Goal: Navigation & Orientation: Find specific page/section

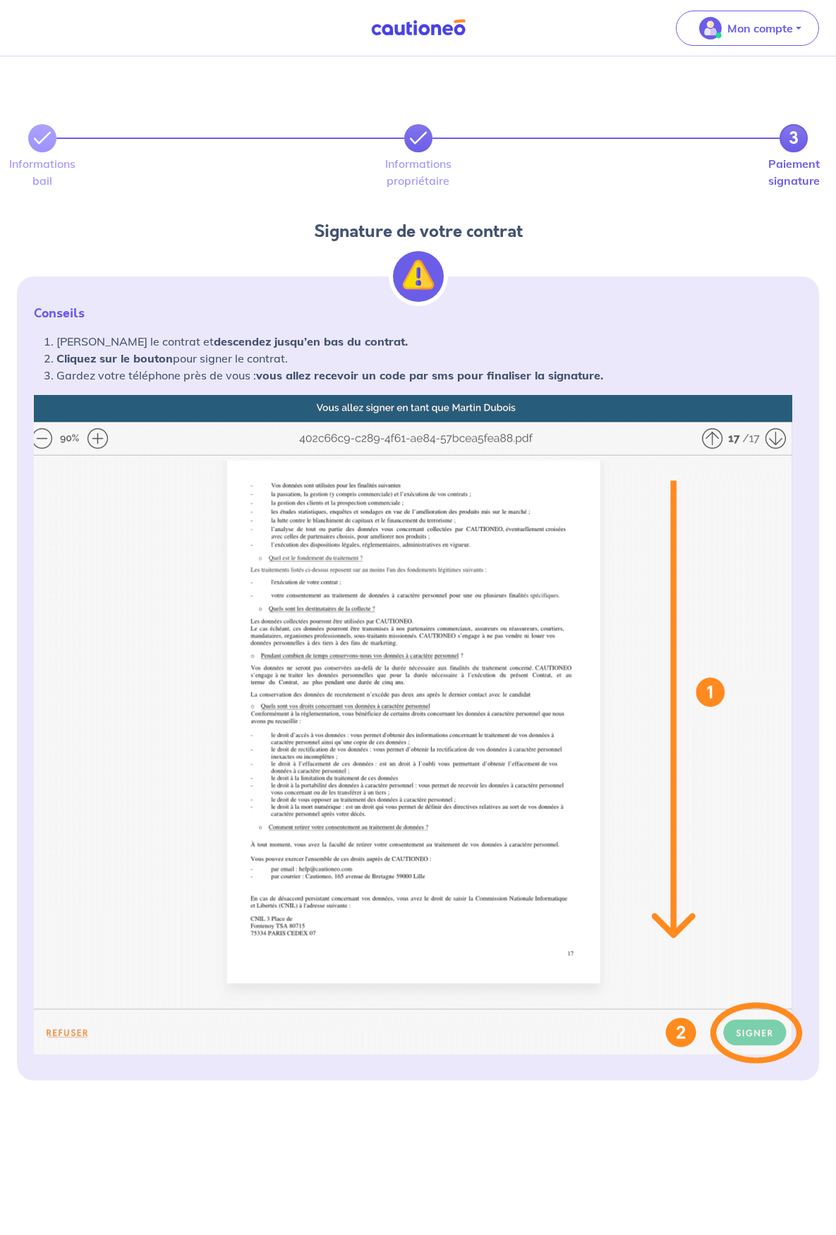
drag, startPoint x: 406, startPoint y: 164, endPoint x: 415, endPoint y: 157, distance: 11.6
click at [406, 152] on div "3" at bounding box center [417, 138] width 779 height 28
click at [430, 152] on link at bounding box center [418, 138] width 28 height 28
click at [427, 152] on link at bounding box center [418, 138] width 28 height 28
click at [425, 147] on icon at bounding box center [418, 138] width 17 height 17
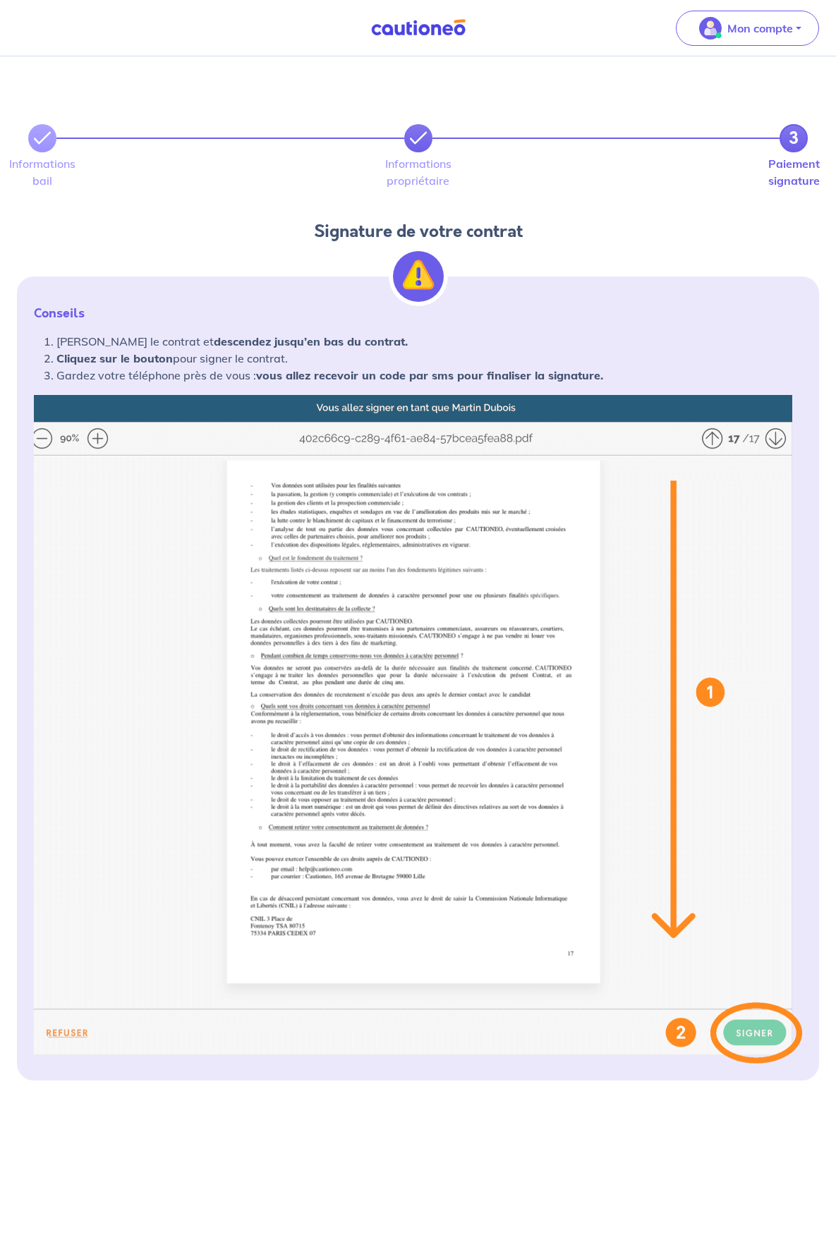
click at [425, 147] on icon at bounding box center [418, 138] width 17 height 17
click at [760, 48] on div "Mon compte" at bounding box center [753, 28] width 166 height 58
click at [772, 32] on p "Mon compte" at bounding box center [760, 28] width 66 height 17
click at [719, 80] on link "Mes informations" at bounding box center [733, 87] width 114 height 23
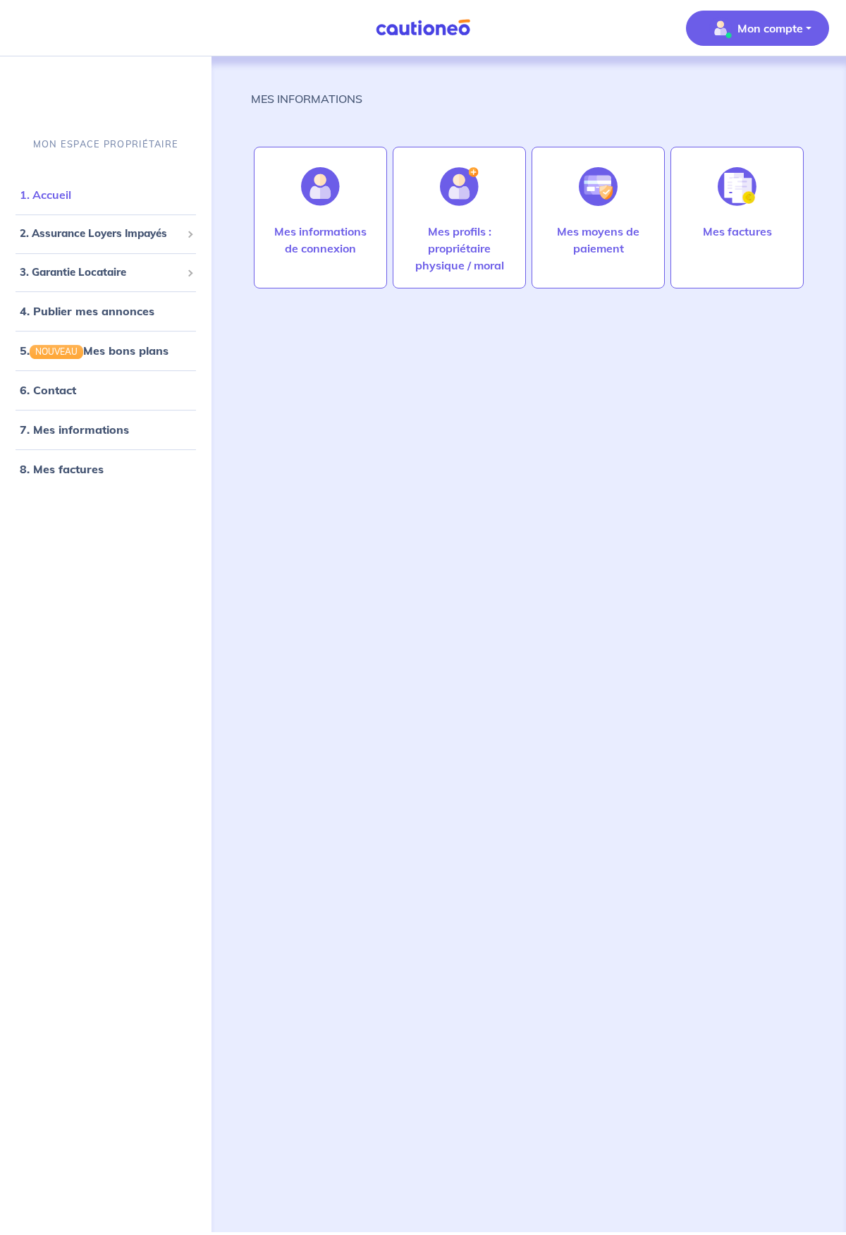
click at [71, 188] on link "1. Accueil" at bounding box center [45, 195] width 51 height 14
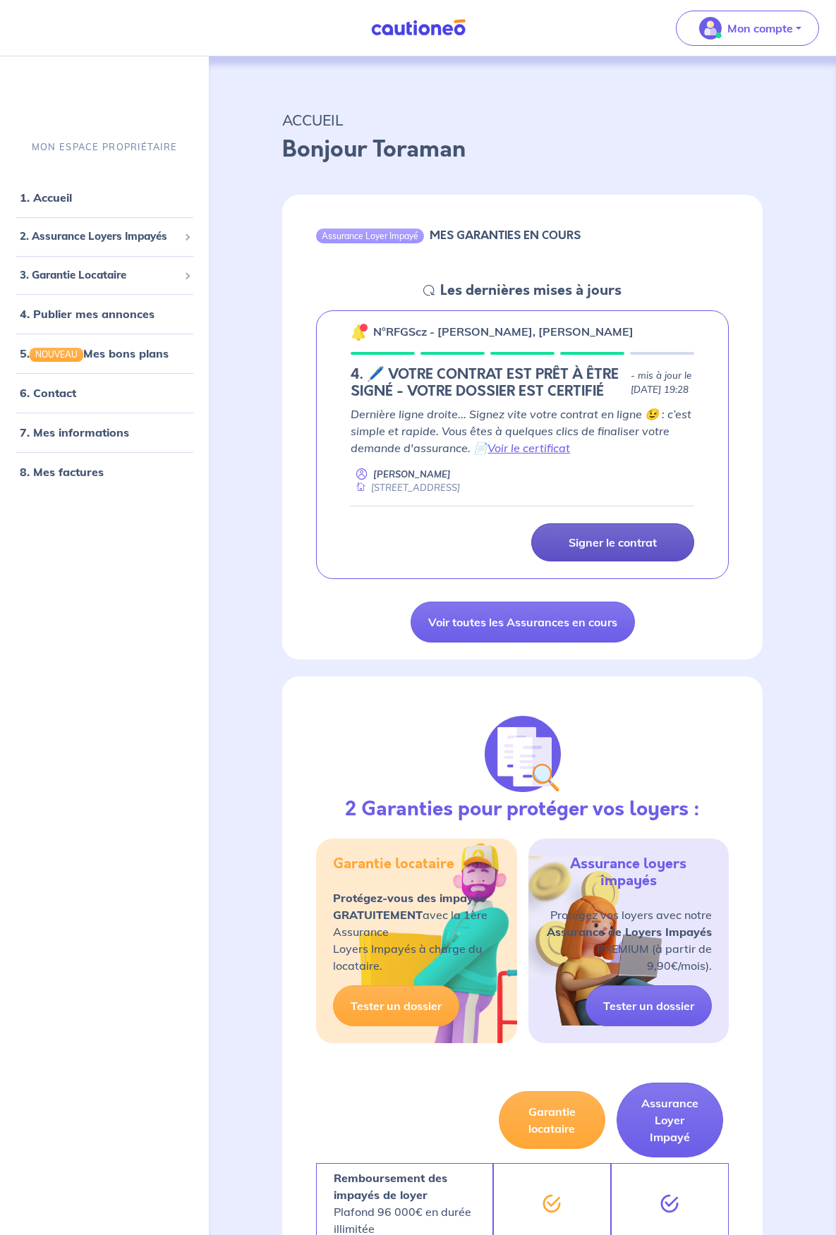
click at [619, 549] on p "Signer le contrat" at bounding box center [612, 542] width 88 height 14
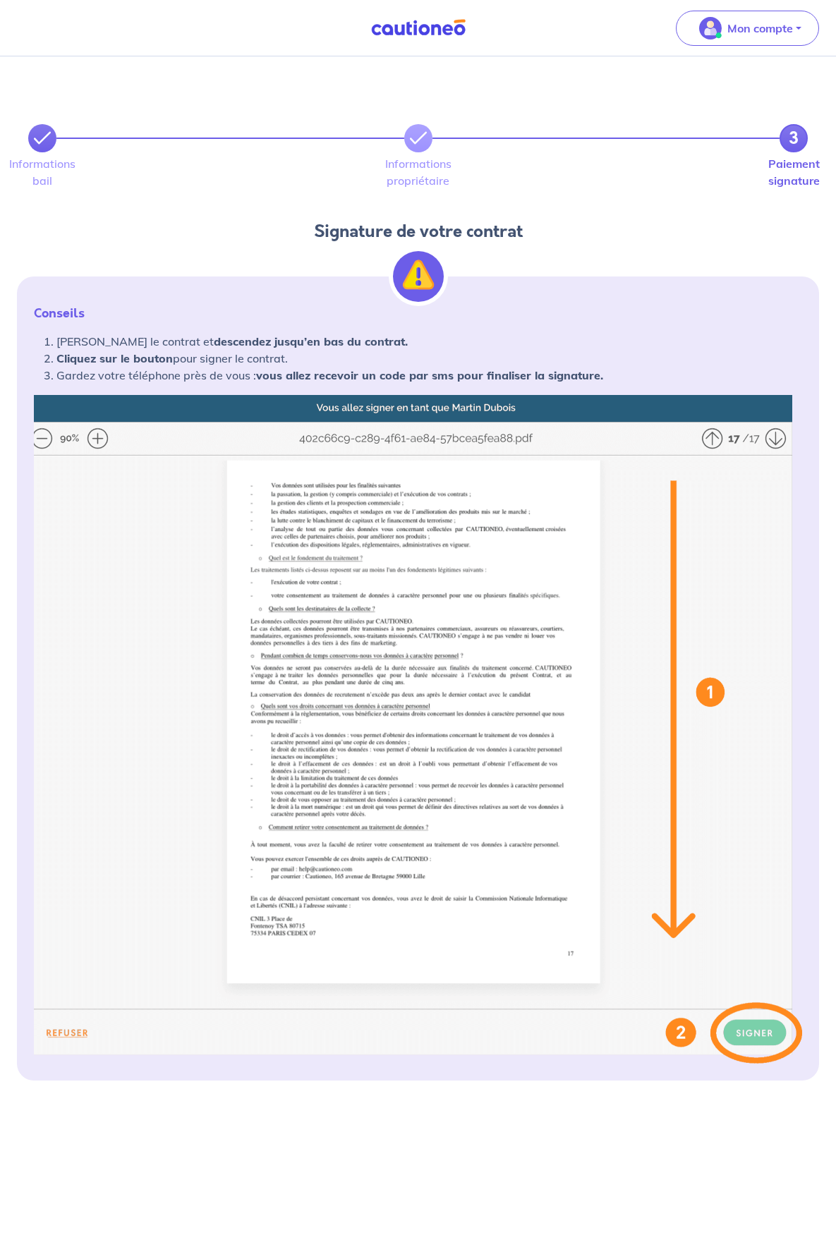
click at [51, 147] on icon at bounding box center [42, 138] width 17 height 17
click at [762, 24] on p "Mon compte" at bounding box center [760, 28] width 66 height 17
click at [391, 666] on img at bounding box center [418, 729] width 768 height 669
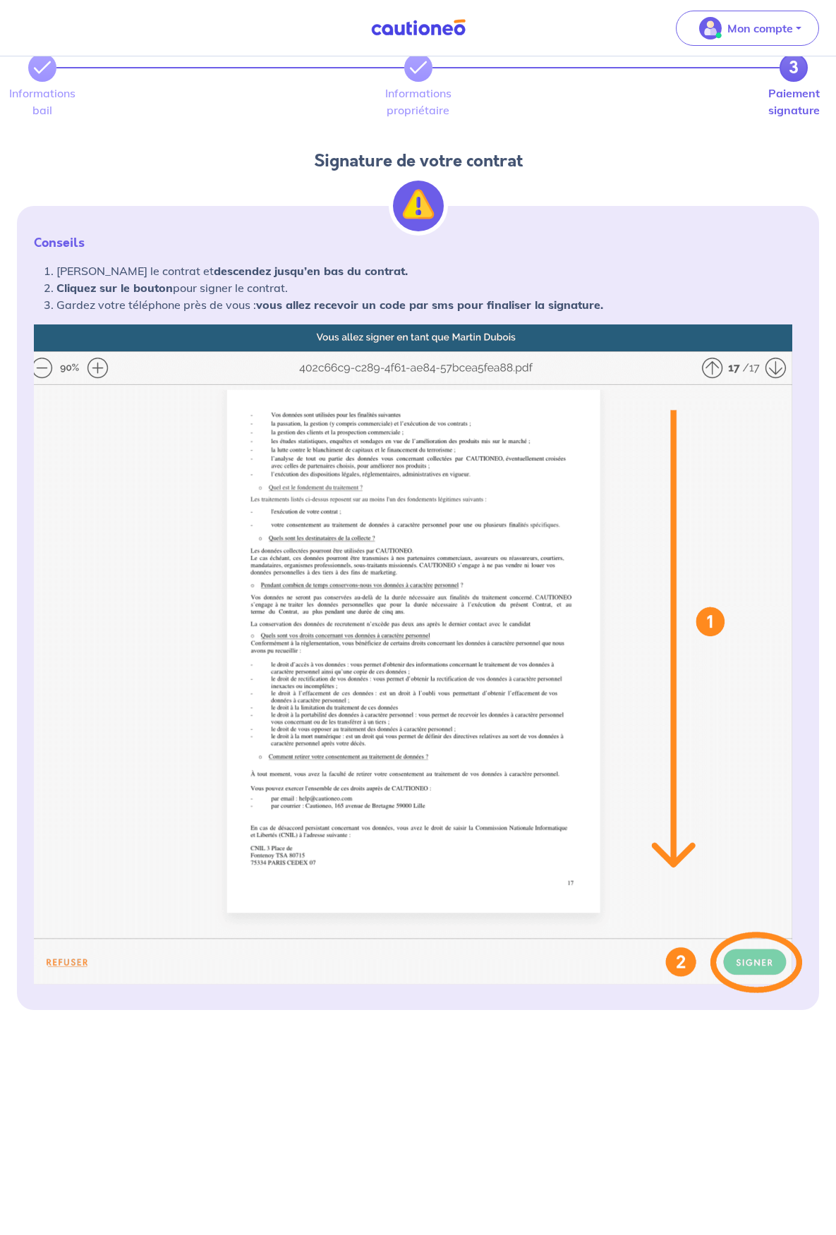
scroll to position [141, 0]
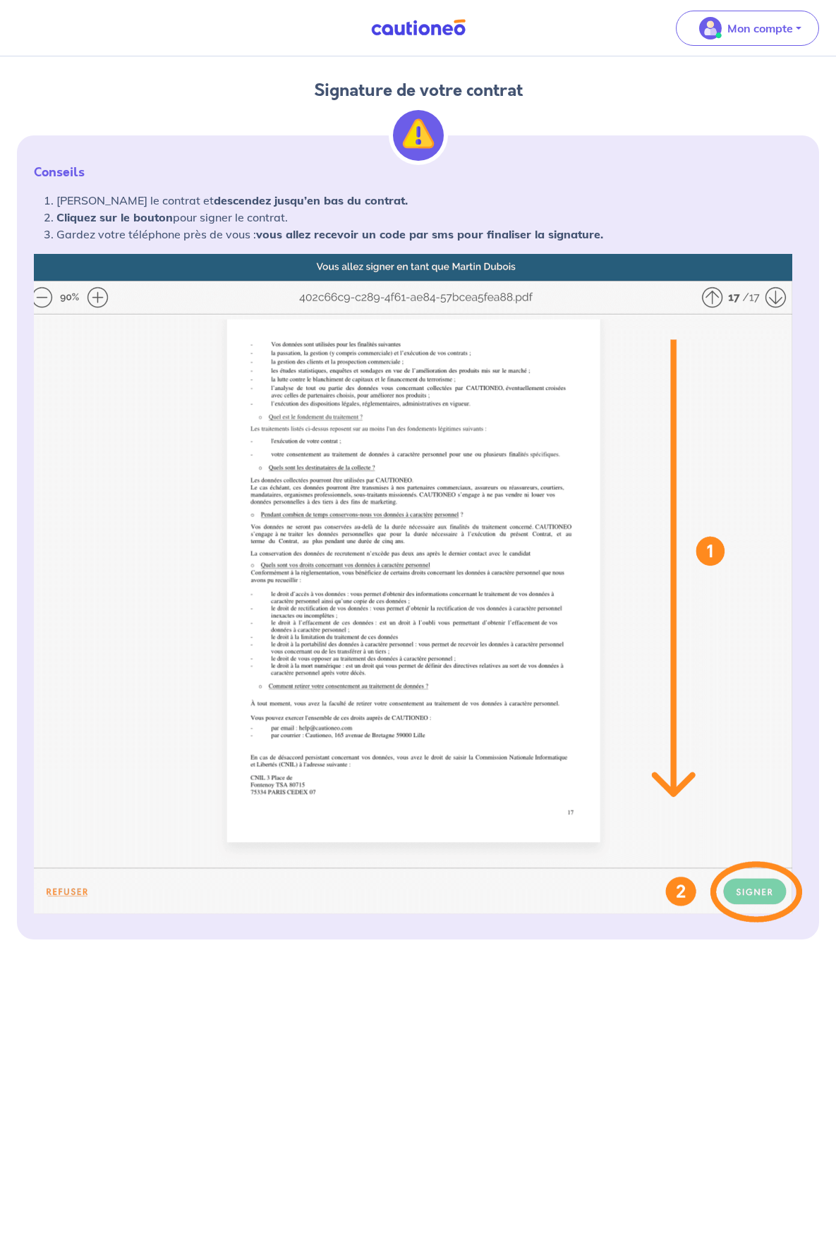
click at [599, 733] on img at bounding box center [418, 588] width 768 height 669
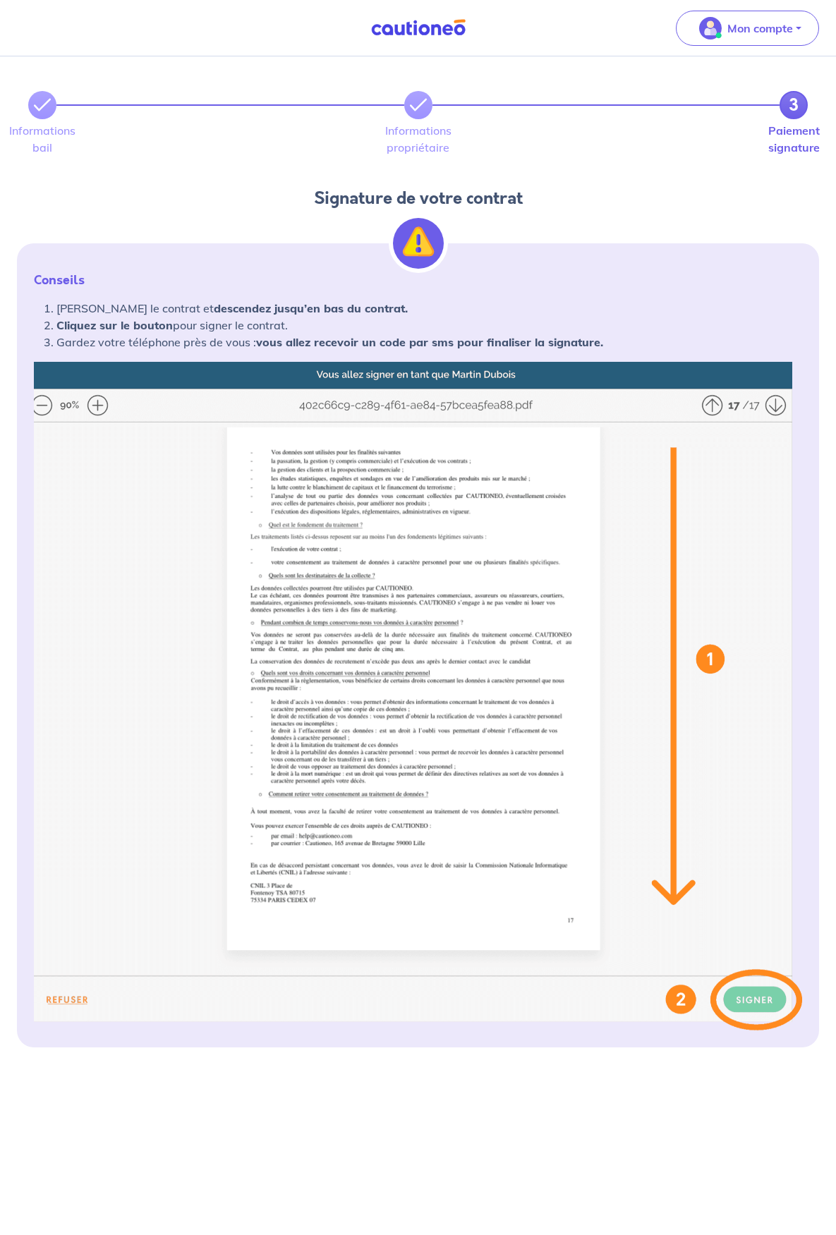
scroll to position [0, 0]
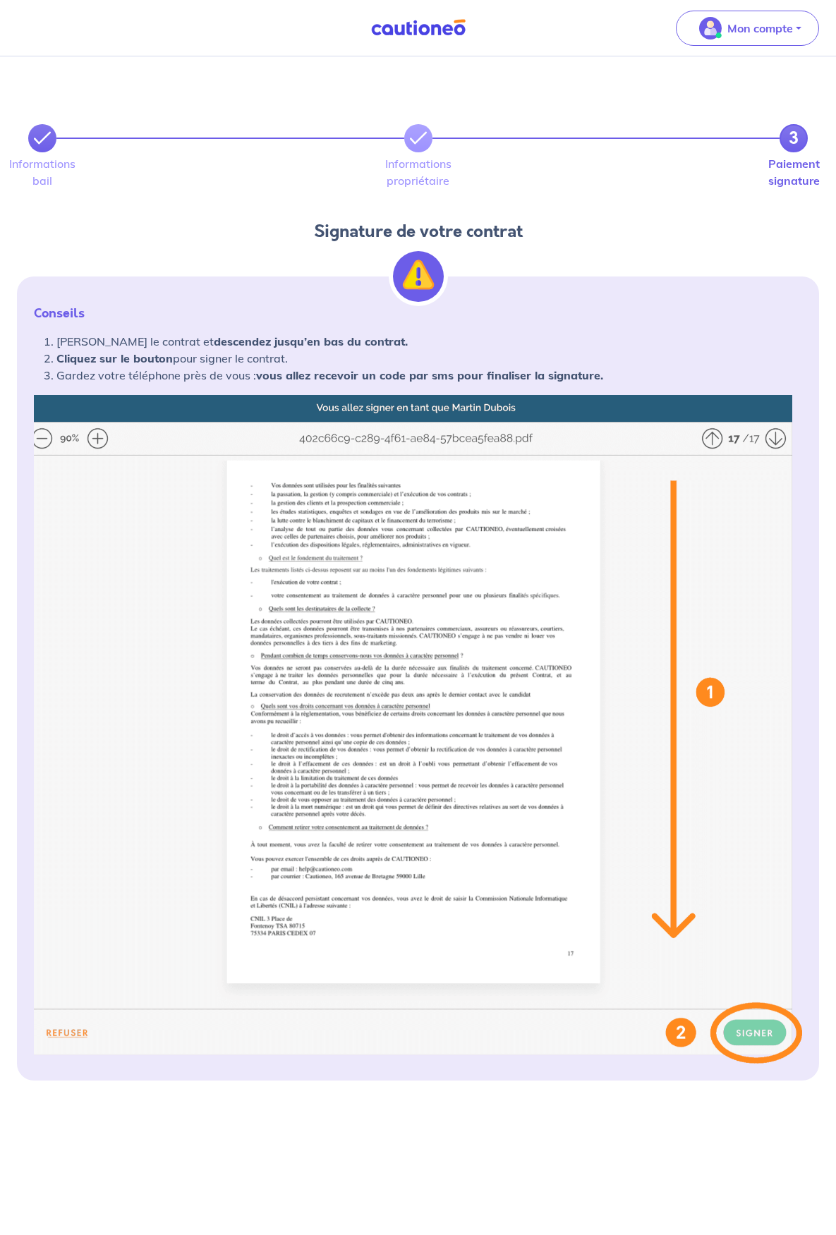
click at [56, 145] on link at bounding box center [42, 138] width 28 height 28
click at [164, 171] on div "Informations bail Informations propriétaire Paiement signature" at bounding box center [417, 177] width 819 height 51
click at [51, 147] on icon at bounding box center [42, 138] width 17 height 17
click at [173, 880] on img at bounding box center [418, 729] width 768 height 669
click at [173, 879] on img at bounding box center [418, 729] width 768 height 669
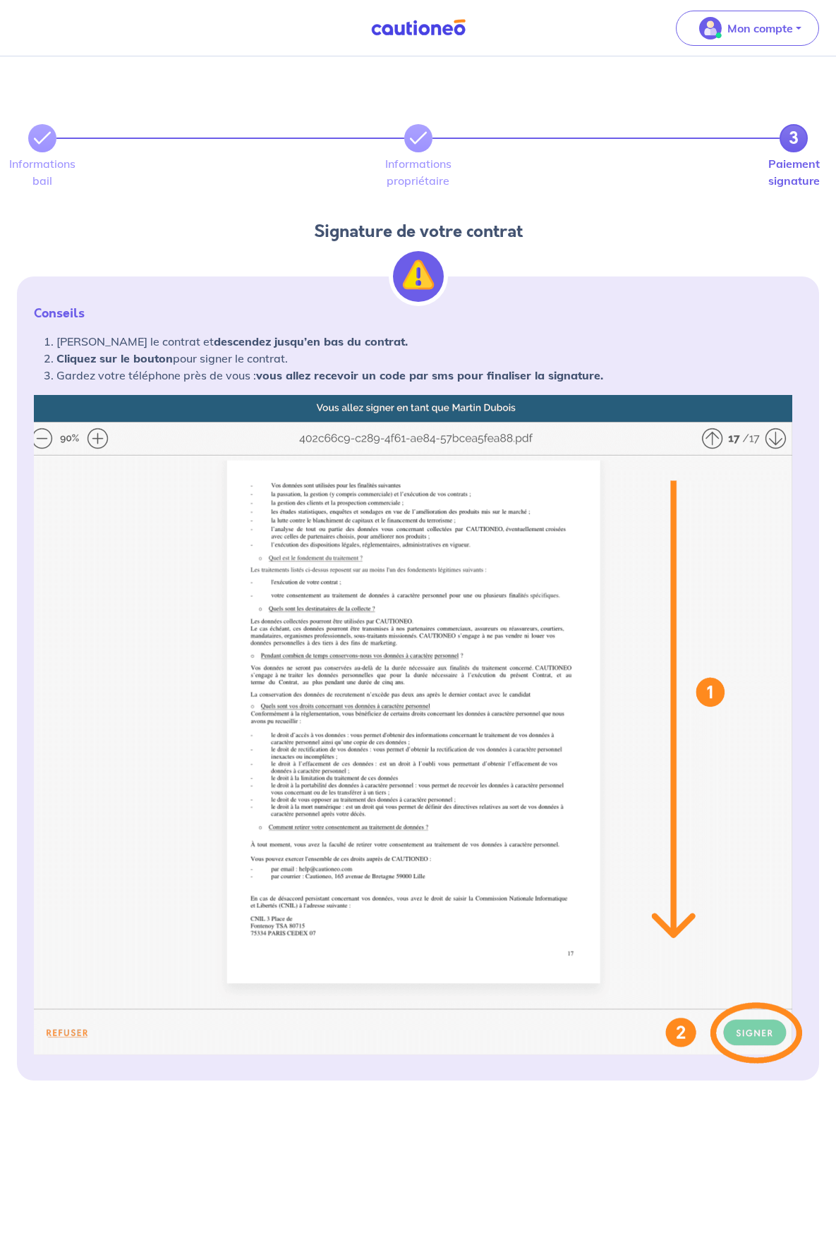
click at [173, 879] on img at bounding box center [418, 729] width 768 height 669
click at [765, 23] on p "Mon compte" at bounding box center [760, 28] width 66 height 17
click at [727, 86] on link "Mes informations" at bounding box center [733, 87] width 114 height 23
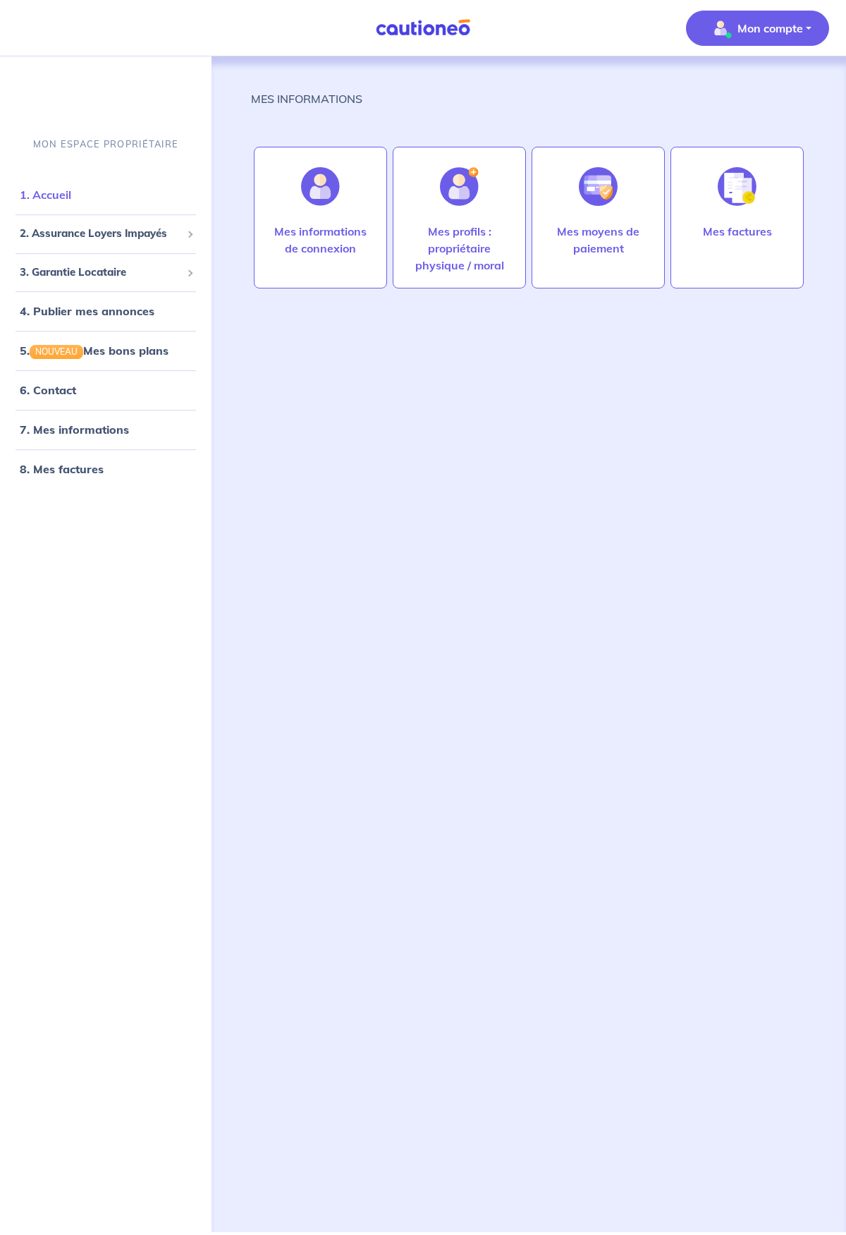
click at [49, 188] on link "1. Accueil" at bounding box center [45, 195] width 51 height 14
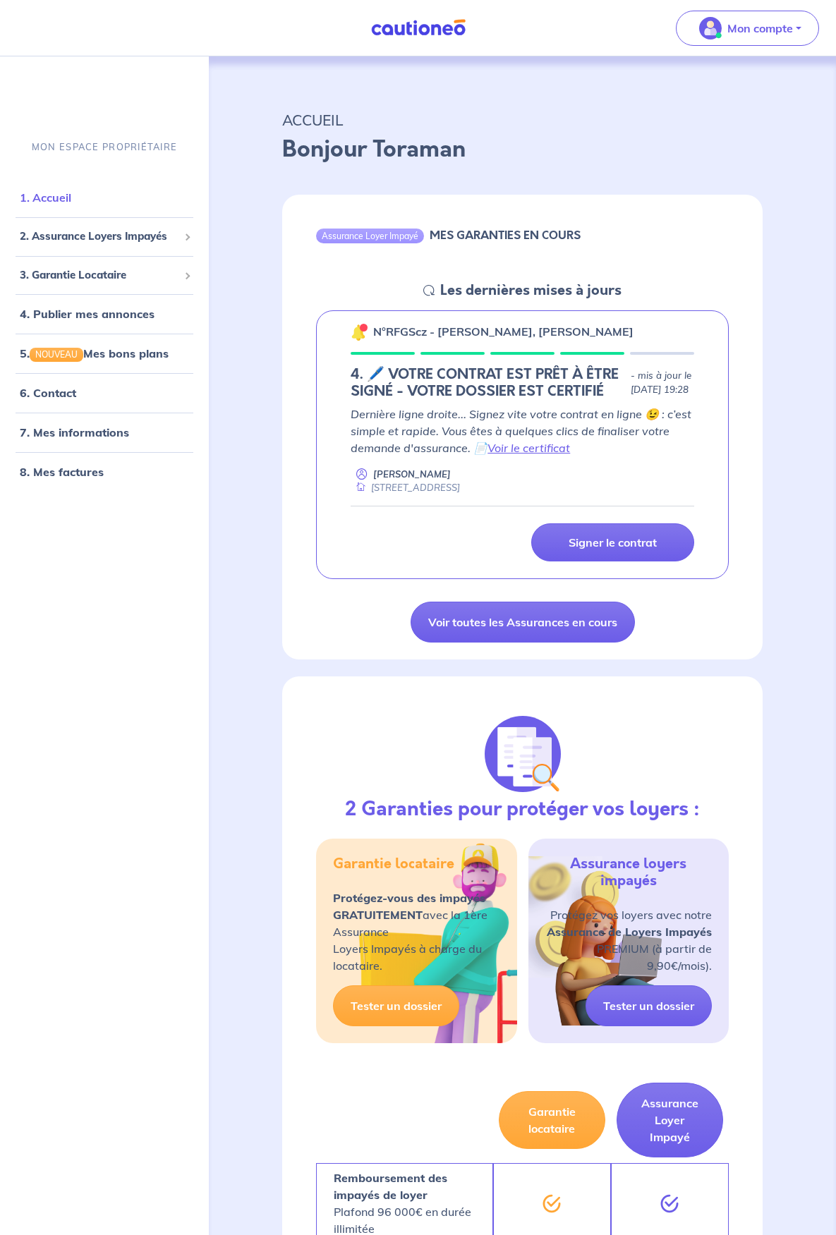
click at [61, 200] on link "1. Accueil" at bounding box center [45, 197] width 51 height 14
click at [488, 350] on div "n°RFGScz - [PERSON_NAME], [PERSON_NAME] 4. 🖊️ VOTRE CONTRAT EST PRÊT À ÊTRE SIG…" at bounding box center [522, 444] width 413 height 269
click at [390, 377] on h5 "4. 🖊️ VOTRE CONTRAT EST PRÊT À ÊTRE SIGNÉ - VOTRE DOSSIER EST CERTIFIÉ" at bounding box center [487, 383] width 274 height 34
click at [625, 549] on p "Signer le contrat" at bounding box center [612, 542] width 88 height 14
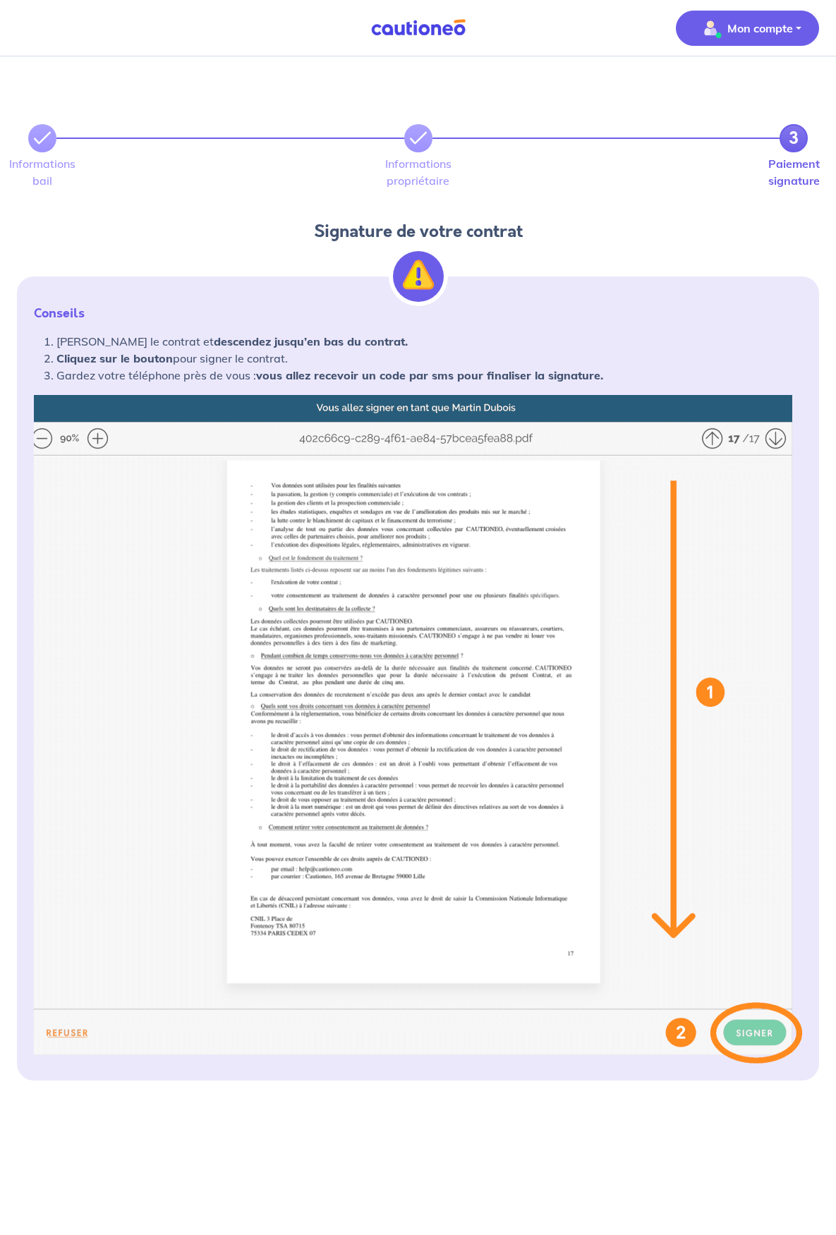
drag, startPoint x: 774, startPoint y: 44, endPoint x: 767, endPoint y: 38, distance: 9.6
click at [774, 44] on button "Mon compte" at bounding box center [747, 28] width 143 height 35
click at [718, 83] on link "Mes informations" at bounding box center [733, 87] width 114 height 23
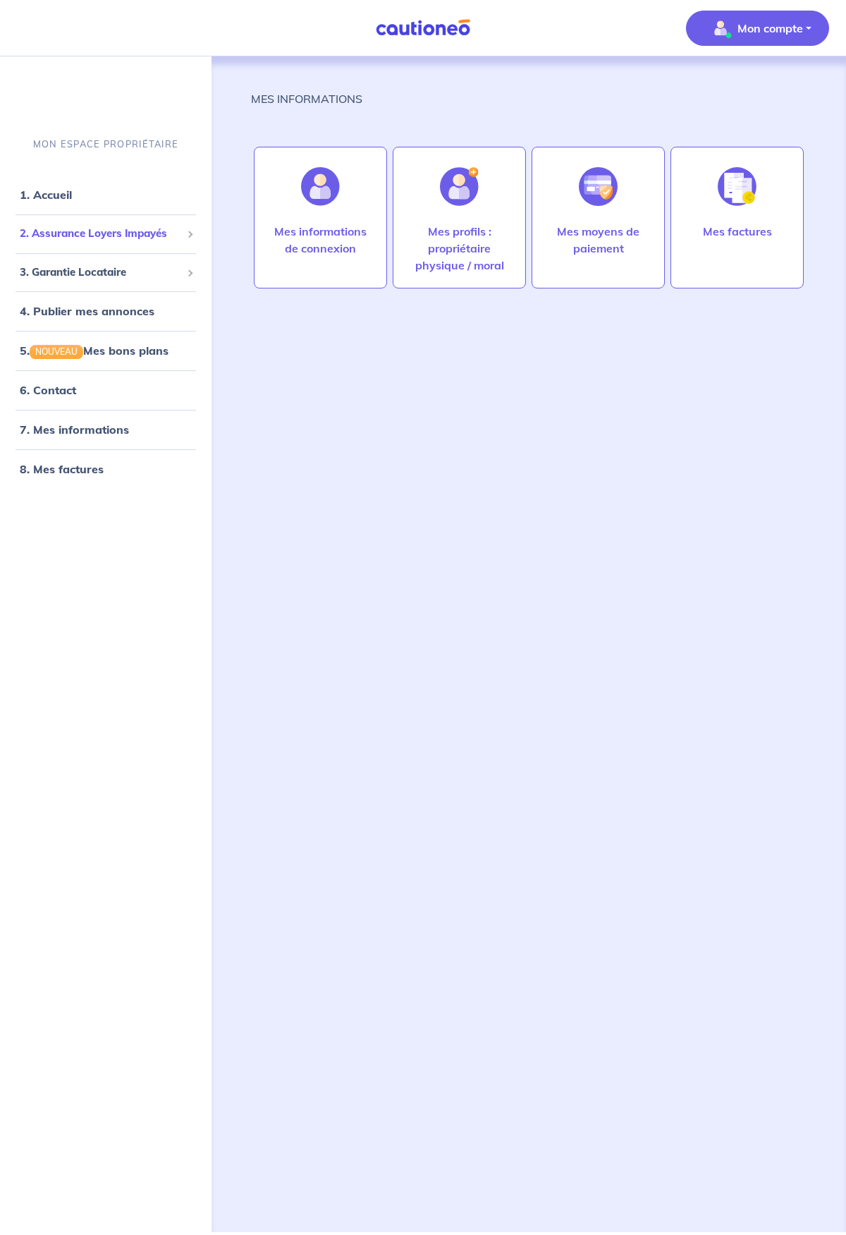
click at [133, 236] on span "2. Assurance Loyers Impayés" at bounding box center [100, 234] width 161 height 16
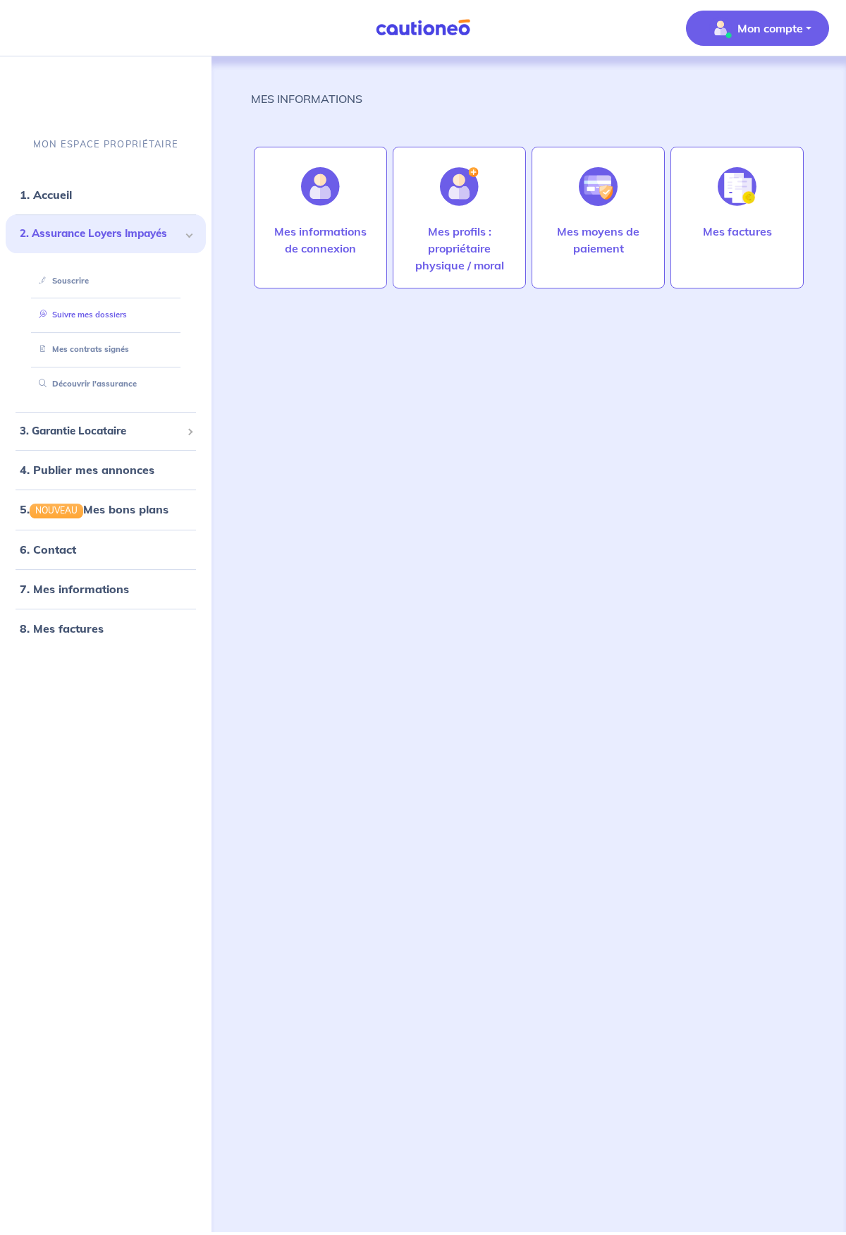
click at [111, 313] on link "Suivre mes dossiers" at bounding box center [80, 315] width 94 height 10
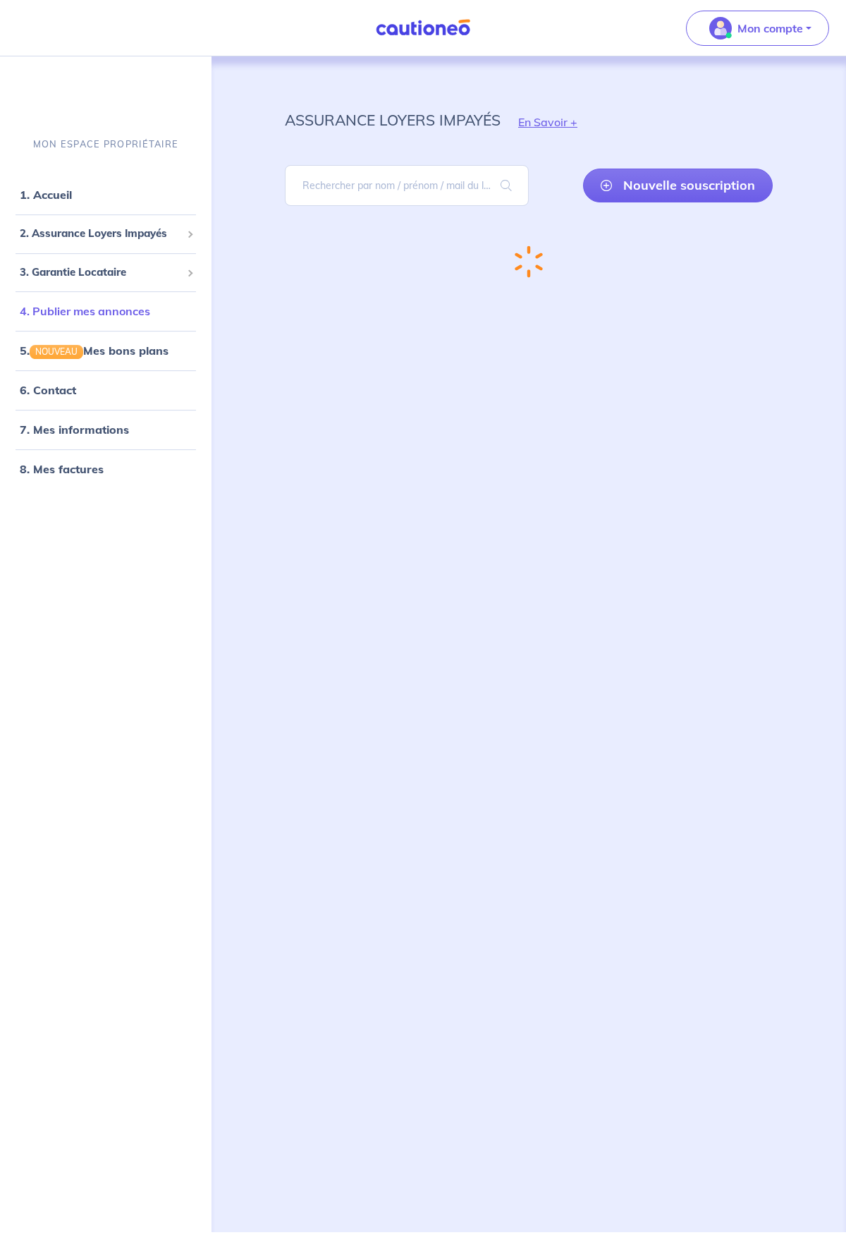
click at [111, 313] on link "4. Publier mes annonces" at bounding box center [85, 311] width 130 height 14
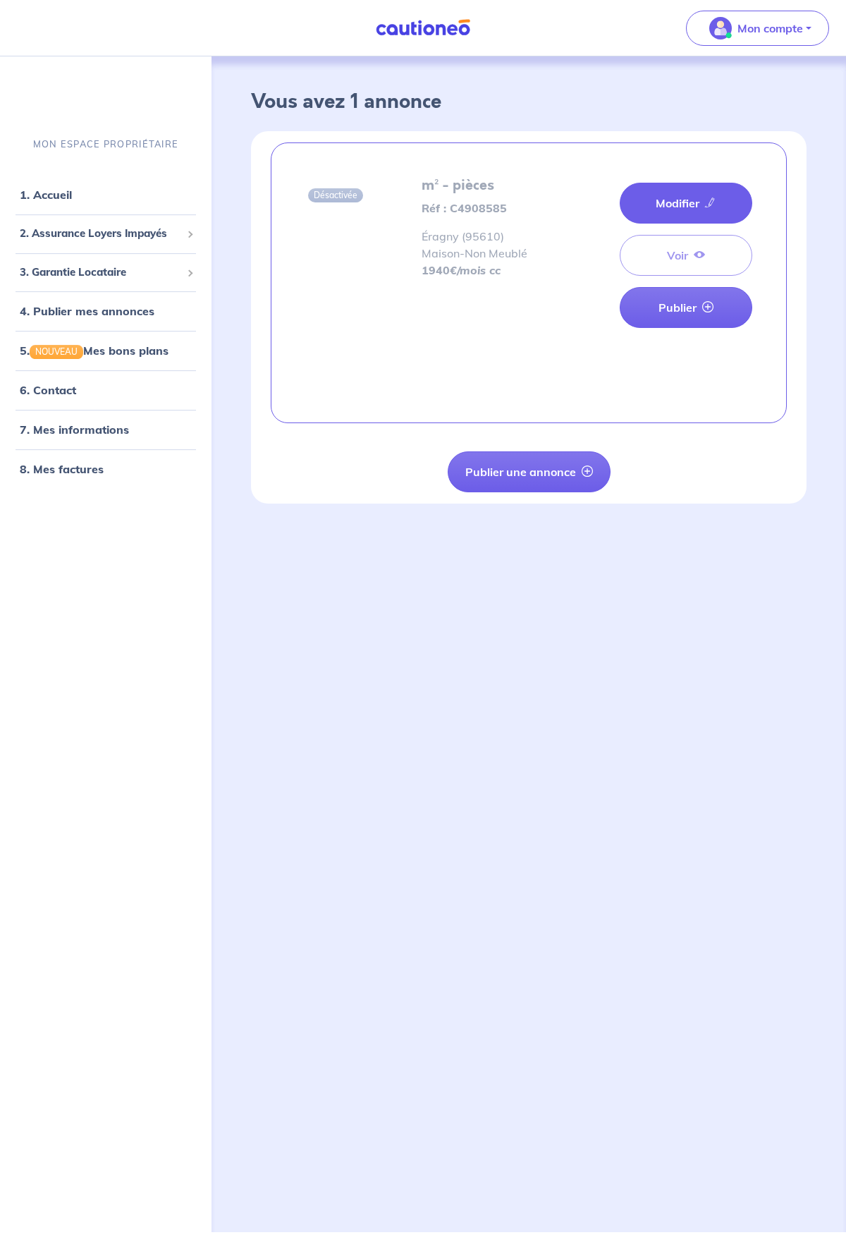
click at [696, 198] on link "Modifier" at bounding box center [686, 203] width 133 height 41
click at [134, 233] on span "2. Assurance Loyers Impayés" at bounding box center [100, 234] width 161 height 16
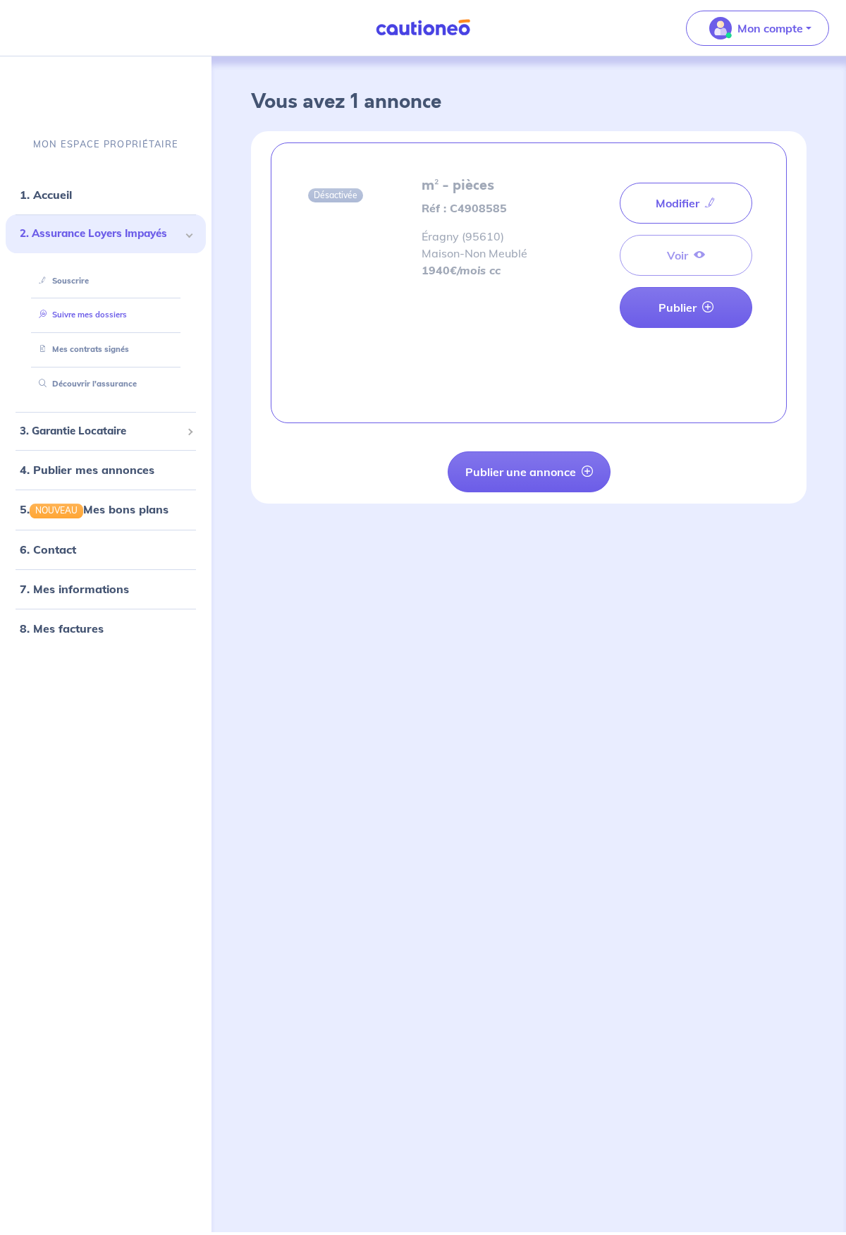
click at [111, 319] on link "Suivre mes dossiers" at bounding box center [80, 315] width 94 height 10
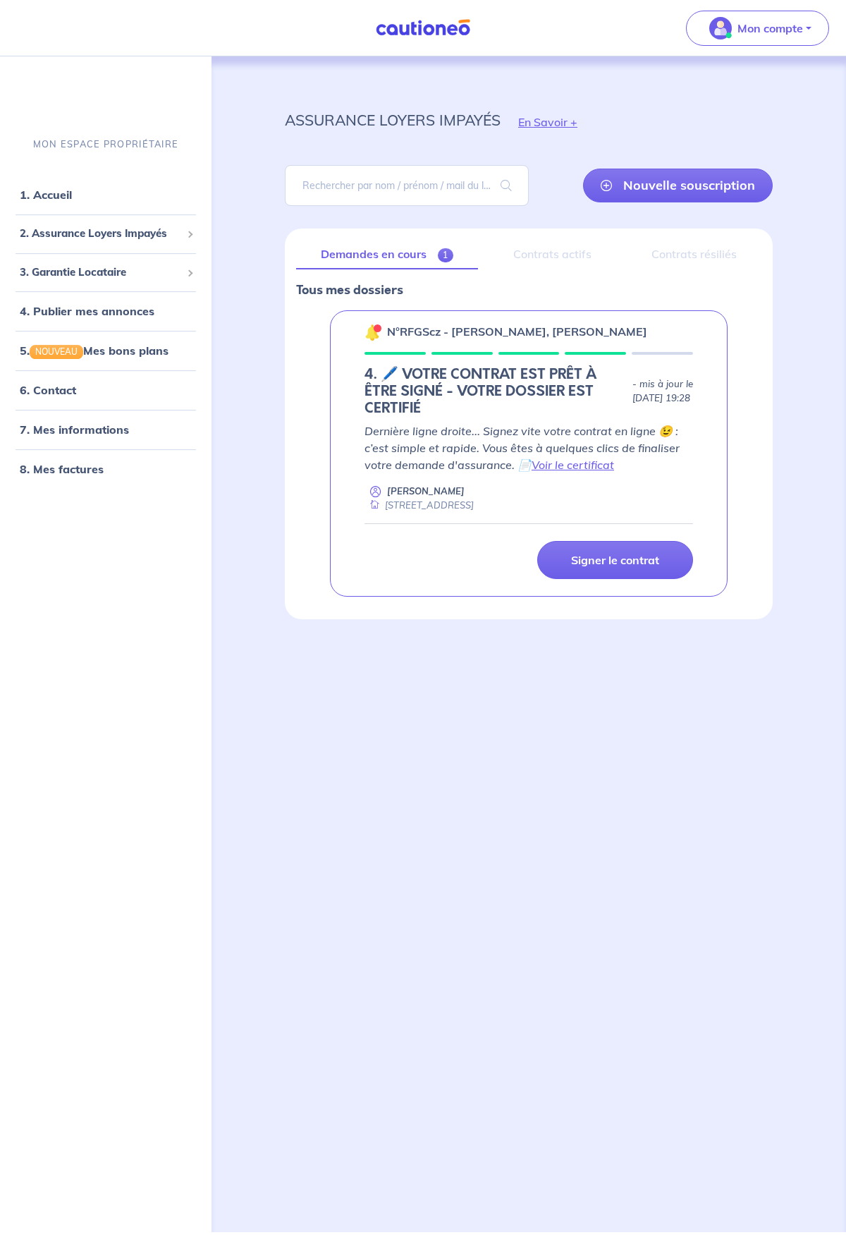
click at [556, 253] on div "Contrats actifs" at bounding box center [552, 255] width 127 height 30
click at [54, 390] on link "6. Contact" at bounding box center [47, 390] width 55 height 14
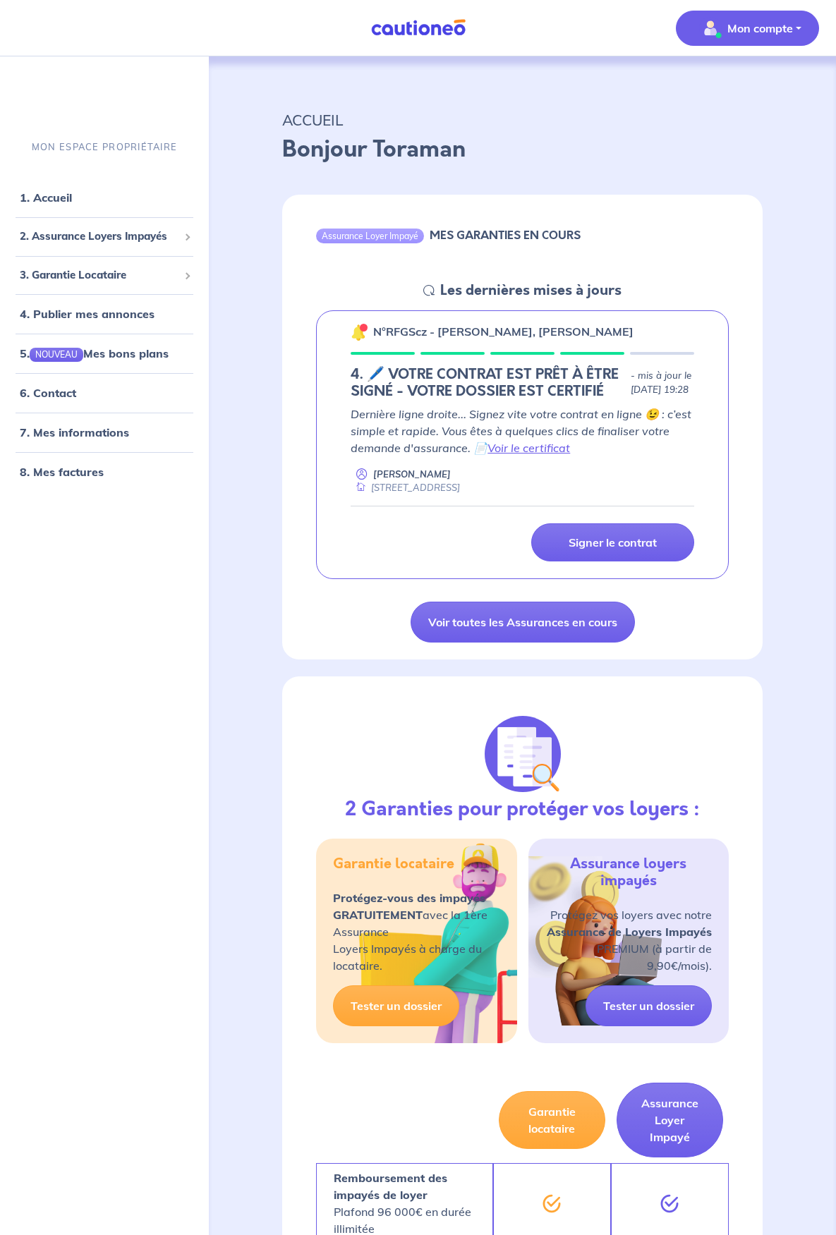
click at [738, 16] on button "Mon compte" at bounding box center [747, 28] width 143 height 35
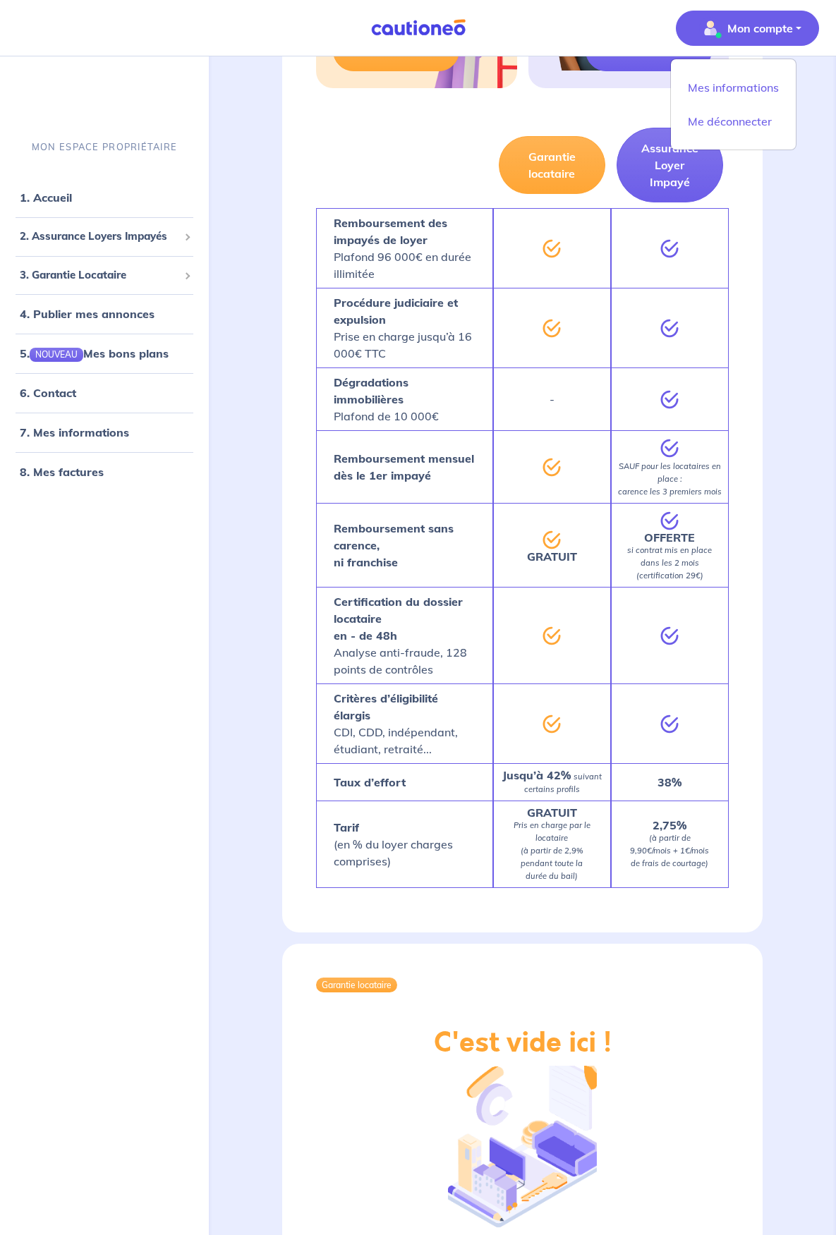
scroll to position [947, 0]
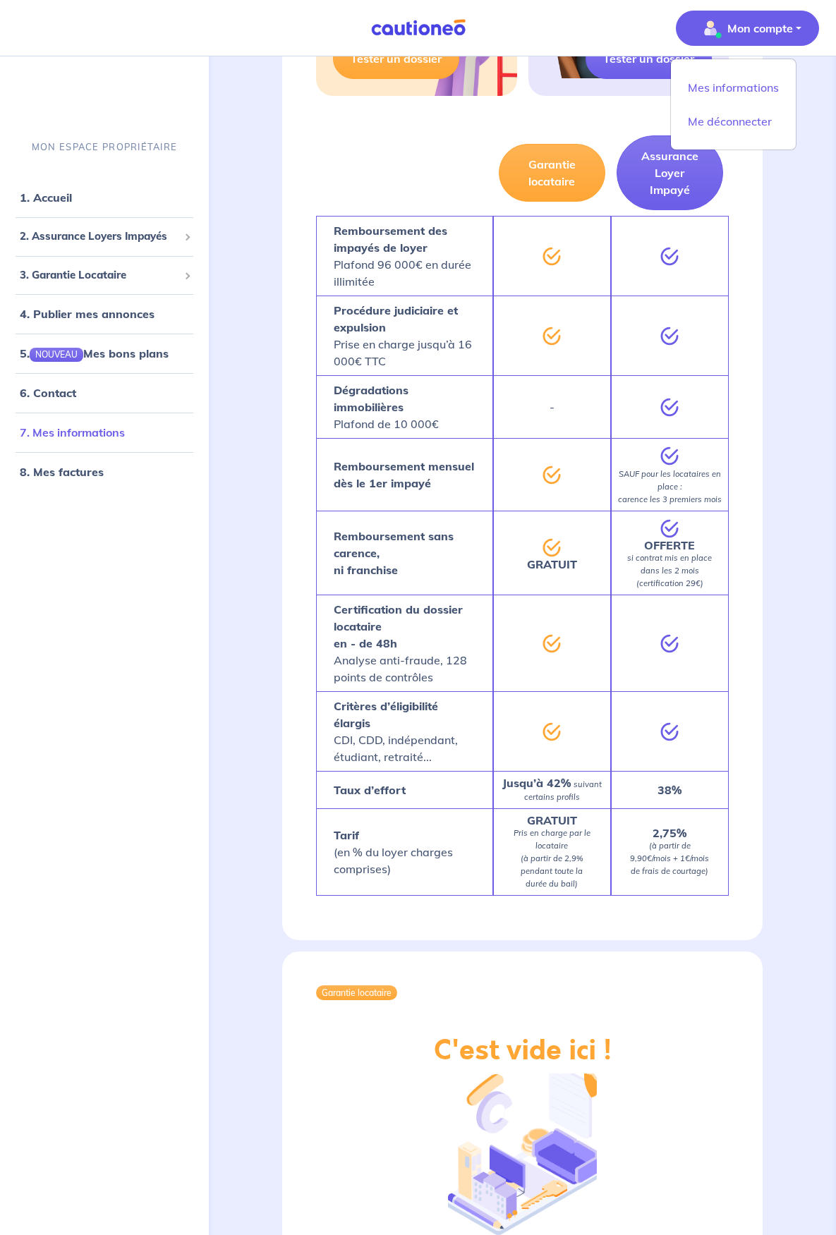
click at [76, 427] on link "7. Mes informations" at bounding box center [72, 432] width 105 height 14
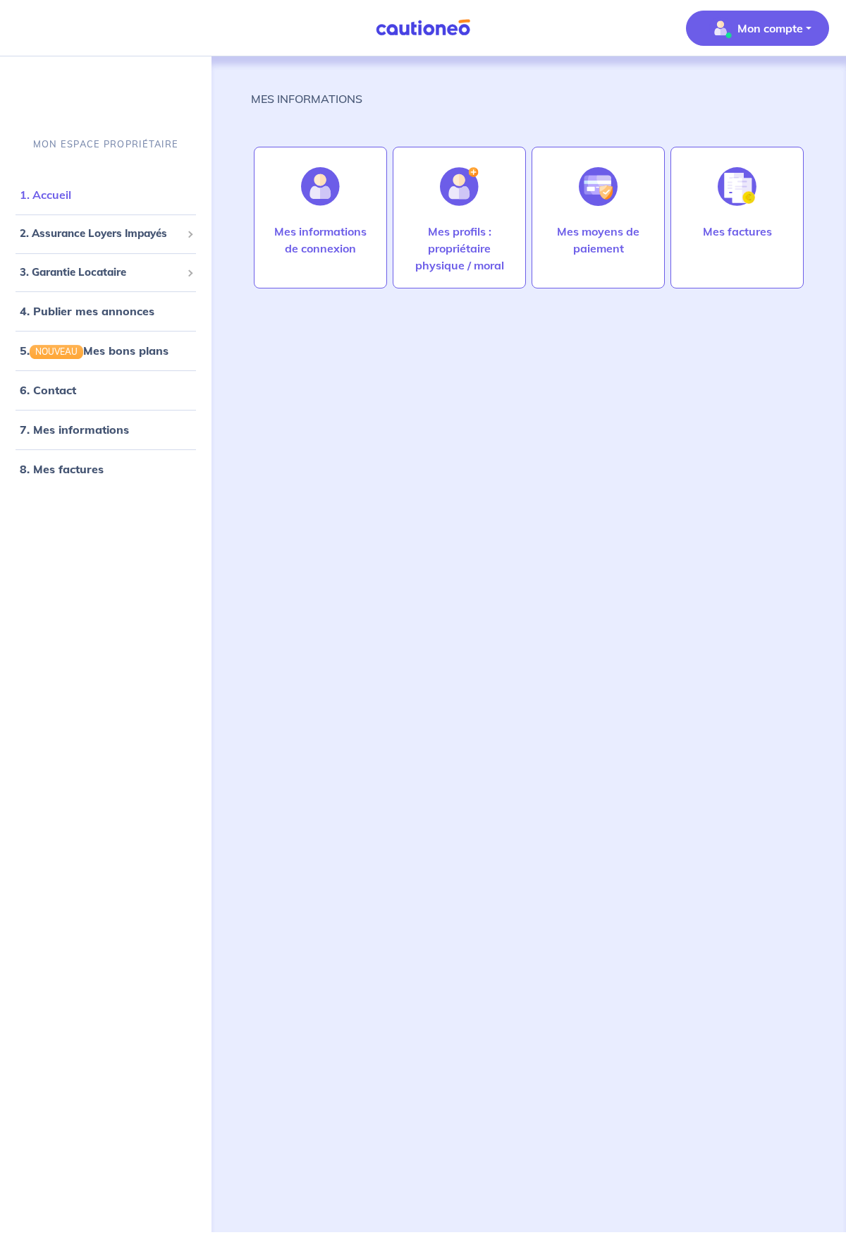
click at [32, 197] on link "1. Accueil" at bounding box center [45, 195] width 51 height 14
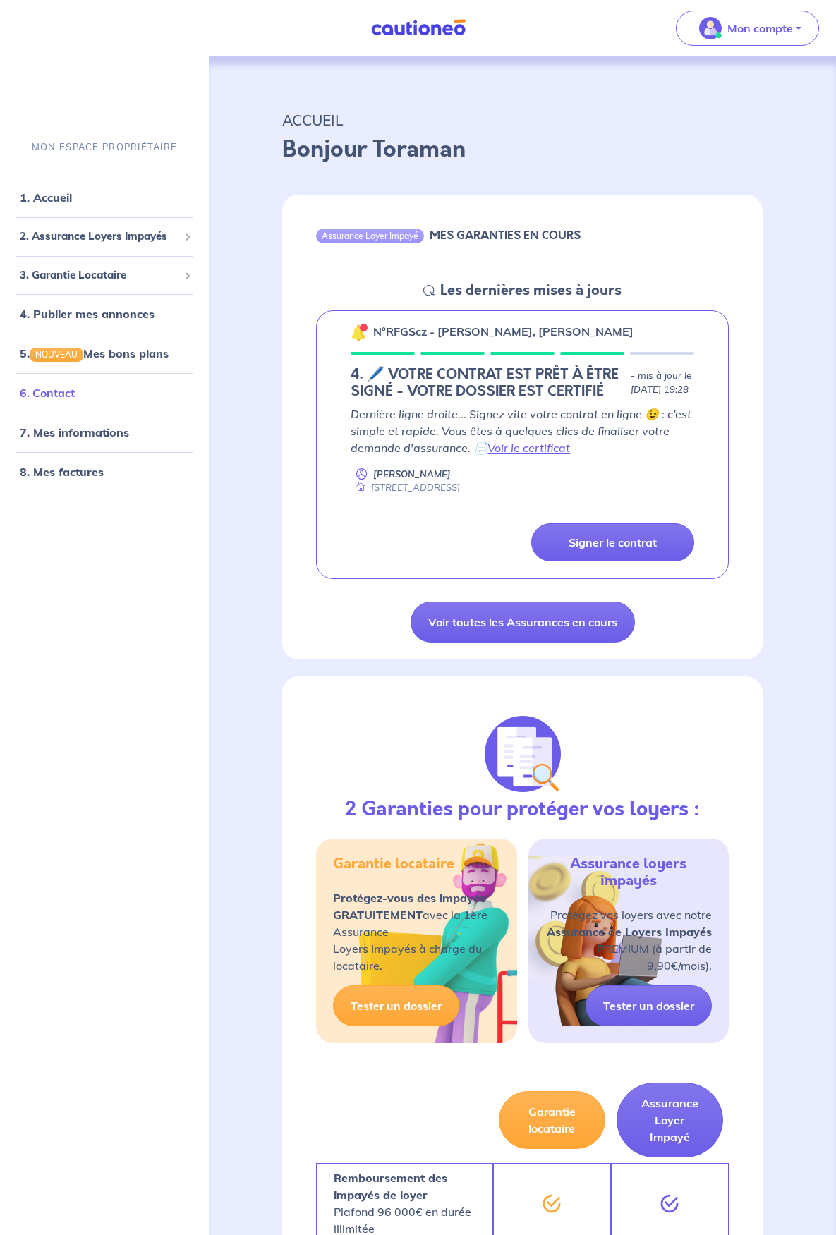
click at [73, 389] on link "6. Contact" at bounding box center [47, 393] width 55 height 14
